Goal: Transaction & Acquisition: Book appointment/travel/reservation

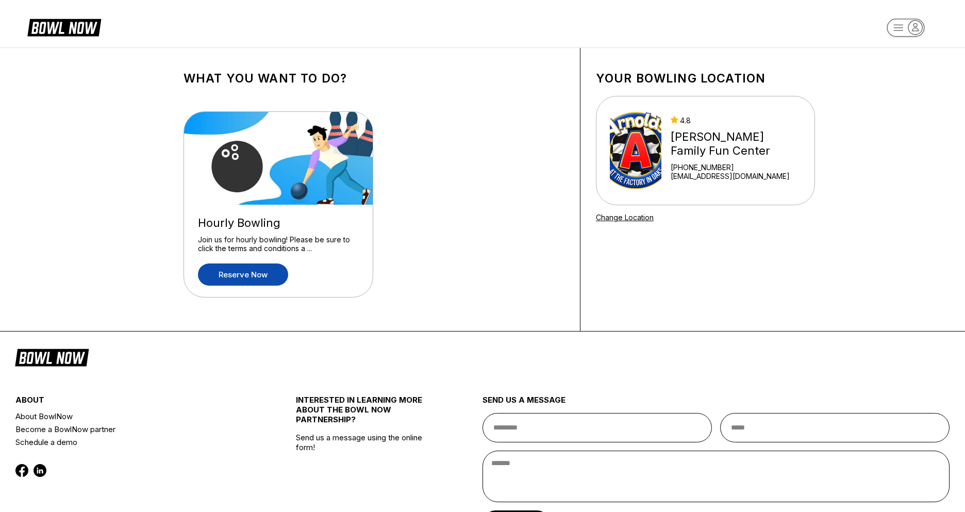
click at [272, 278] on link "Reserve now" at bounding box center [243, 274] width 90 height 22
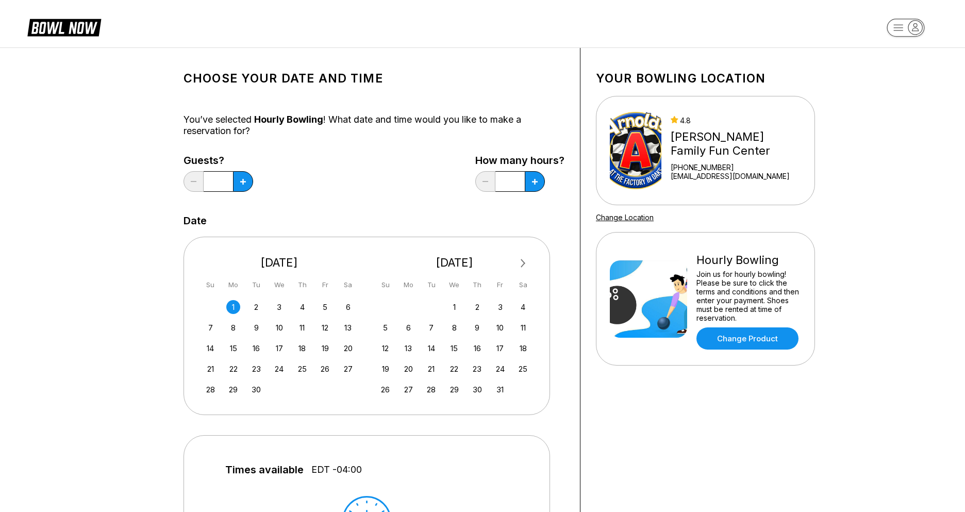
click at [233, 305] on div "1" at bounding box center [233, 307] width 14 height 14
click at [242, 179] on icon at bounding box center [243, 182] width 6 height 6
type input "*"
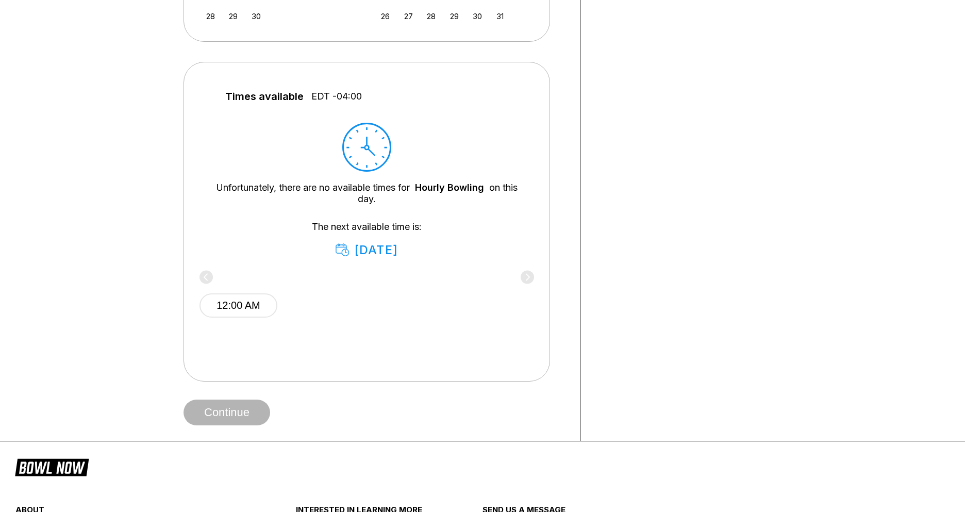
scroll to position [376, 0]
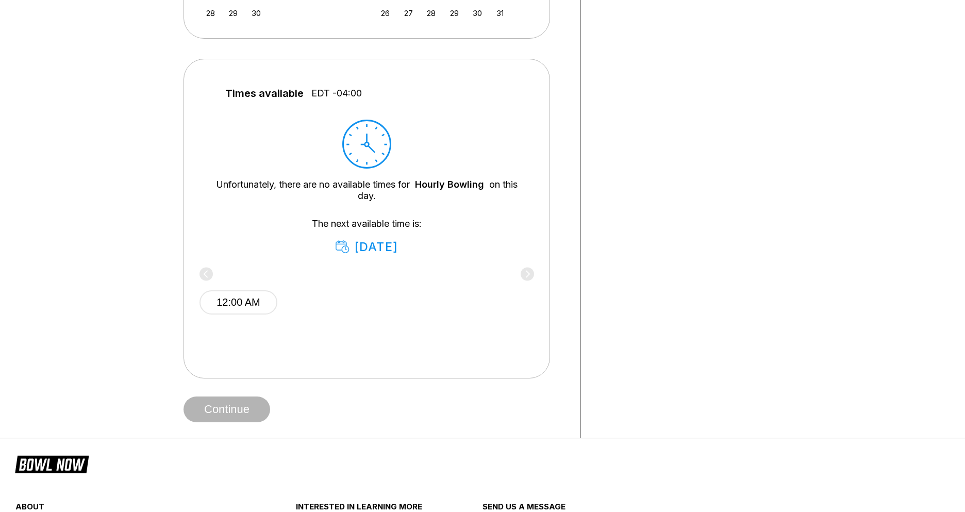
click at [208, 274] on div "12:00 AM" at bounding box center [367, 301] width 335 height 62
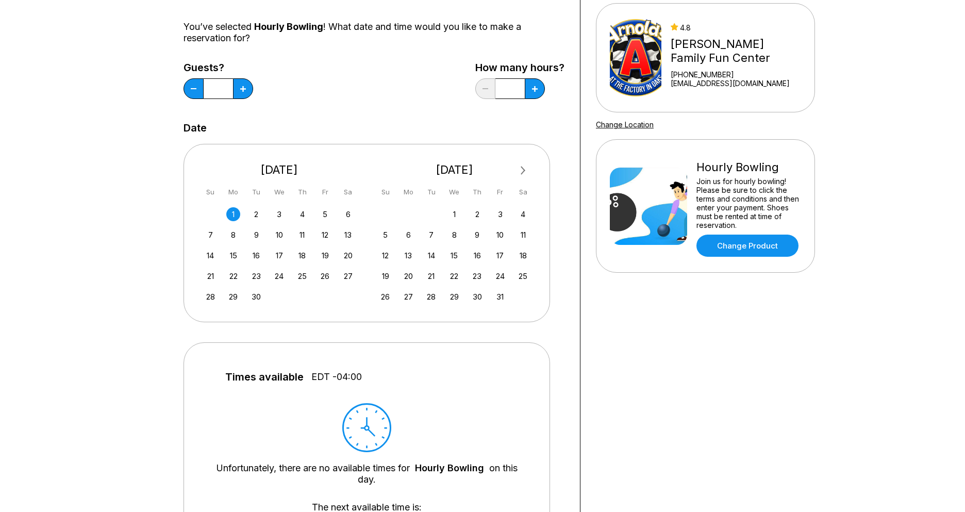
scroll to position [91, 0]
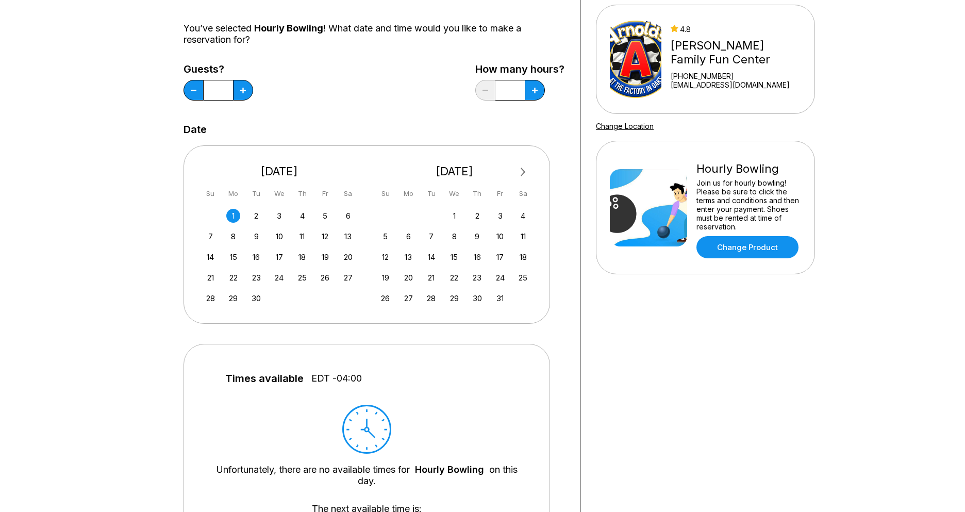
click at [509, 93] on input "*" at bounding box center [510, 90] width 29 height 21
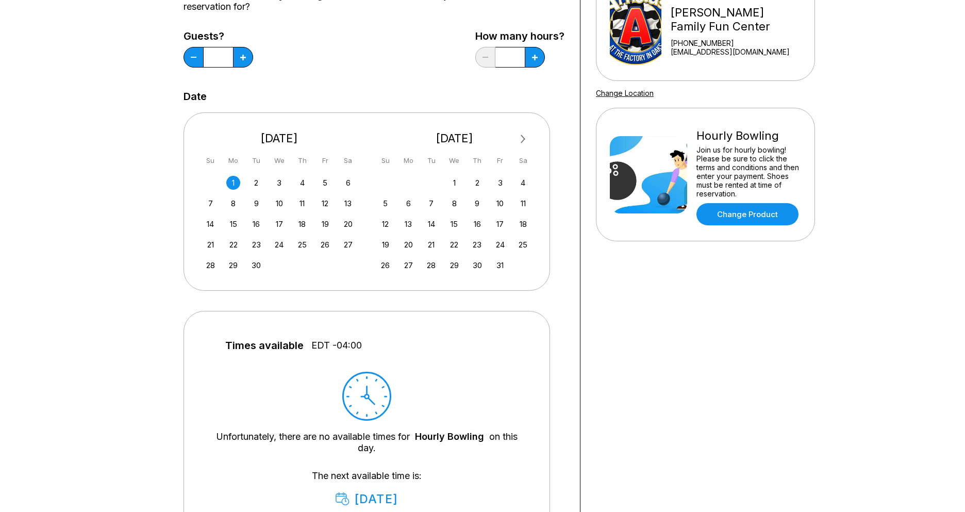
scroll to position [125, 0]
click at [720, 207] on link "Change Product" at bounding box center [748, 214] width 102 height 22
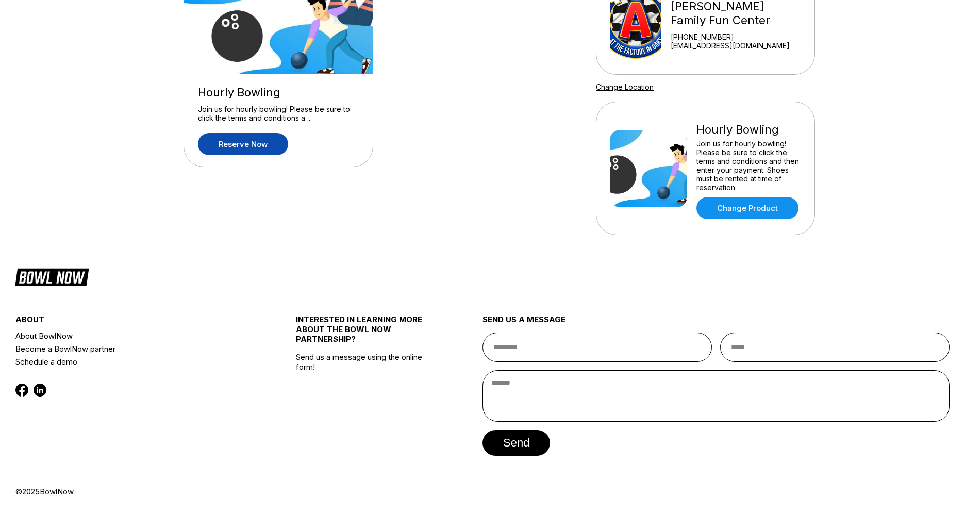
scroll to position [0, 0]
